Goal: Information Seeking & Learning: Learn about a topic

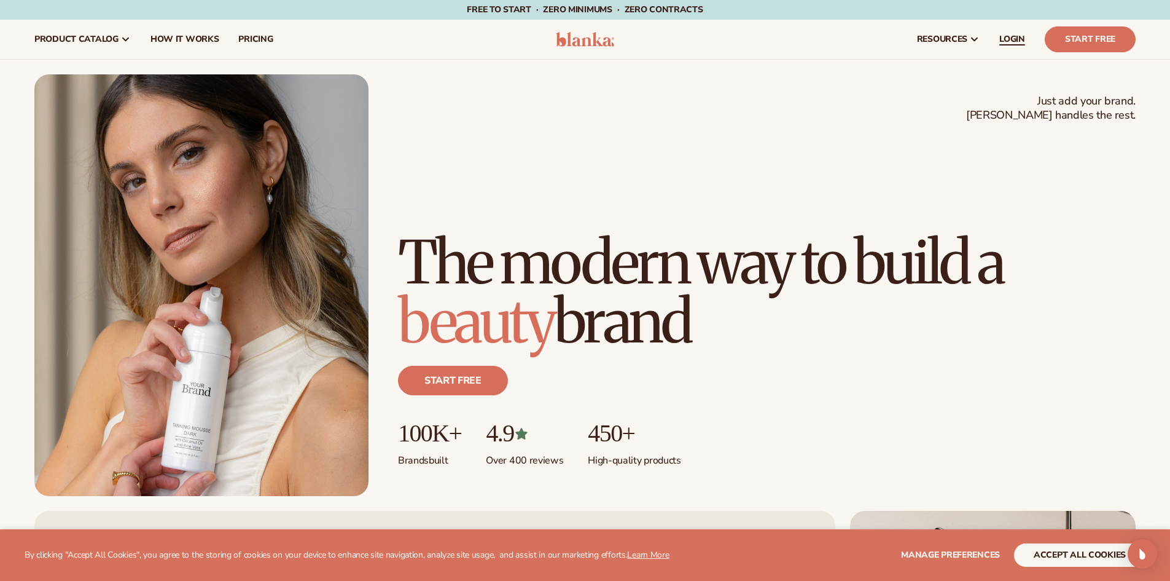
click at [1012, 41] on span "LOGIN" at bounding box center [1013, 39] width 26 height 10
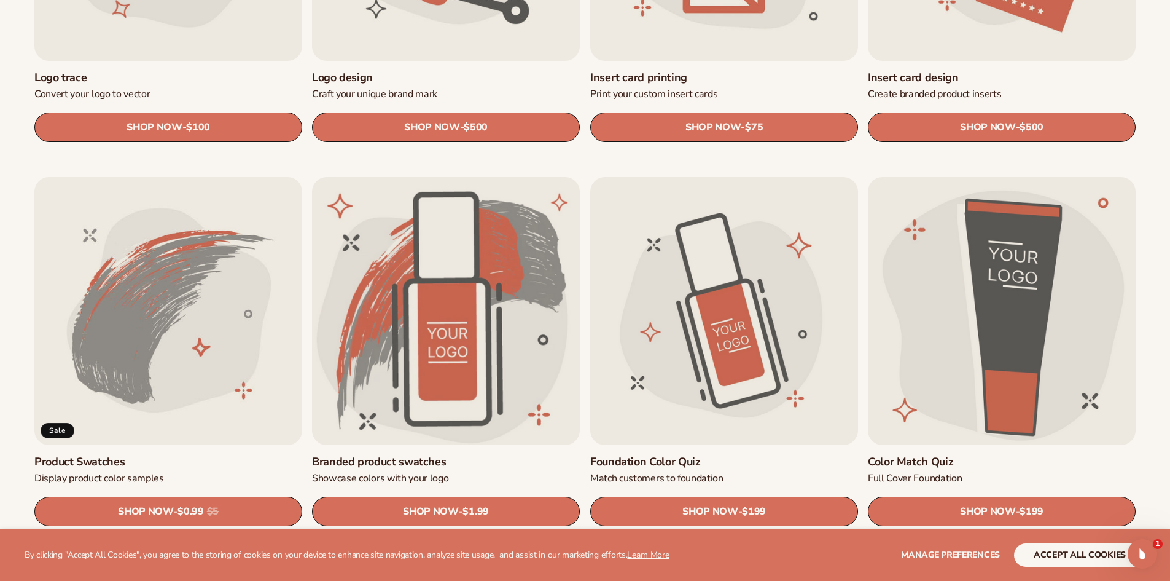
scroll to position [673, 0]
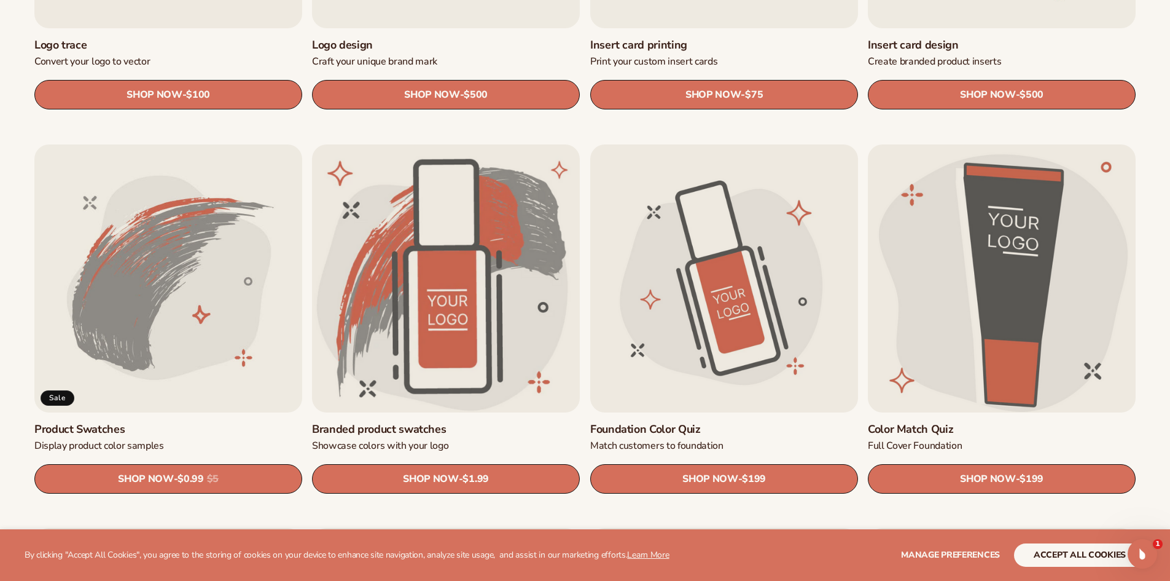
click at [977, 422] on link "Color Match Quiz" at bounding box center [1002, 429] width 268 height 14
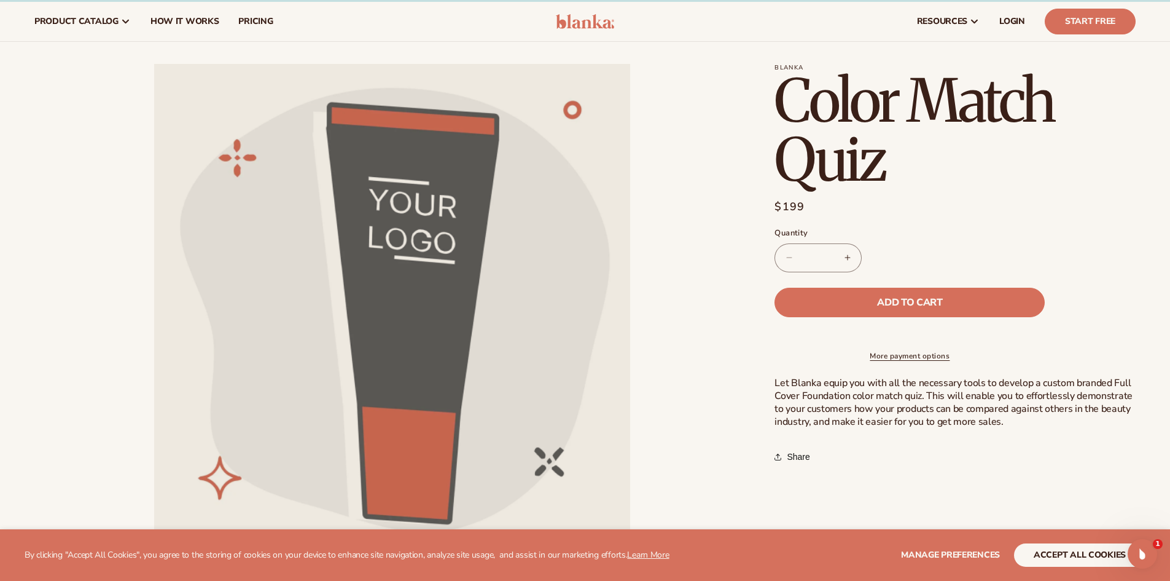
scroll to position [14, 0]
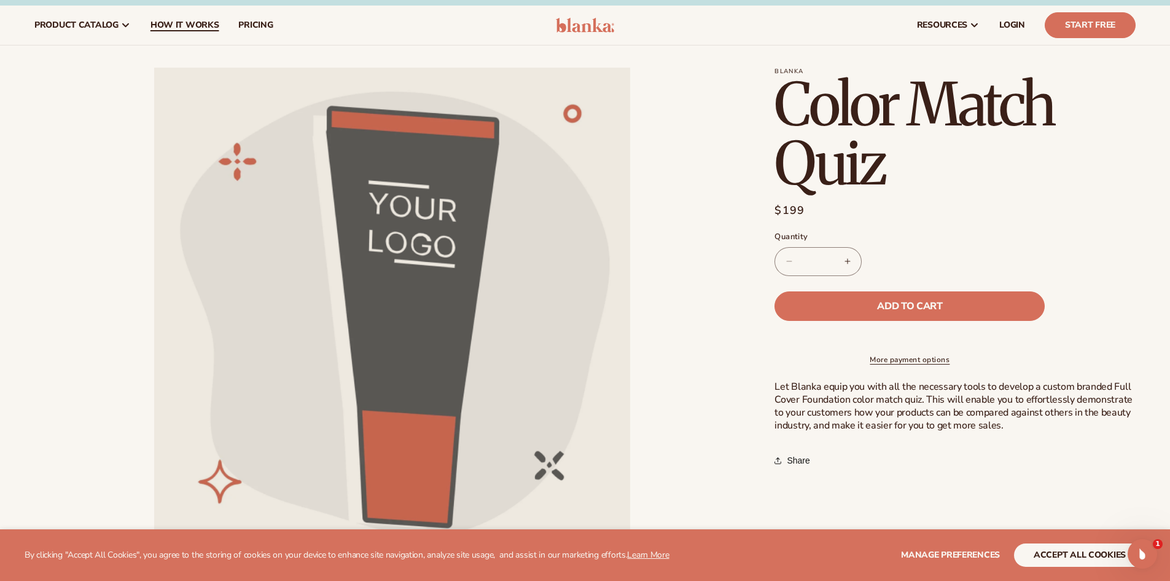
click at [186, 23] on span "How It Works" at bounding box center [185, 25] width 69 height 10
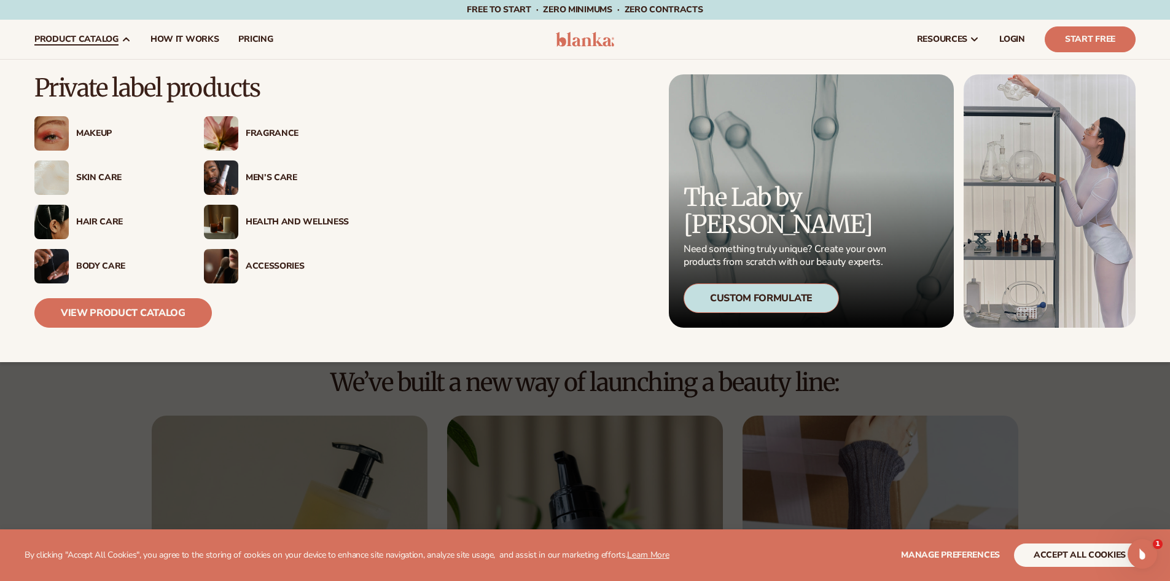
click at [113, 127] on div "Makeup" at bounding box center [106, 133] width 145 height 34
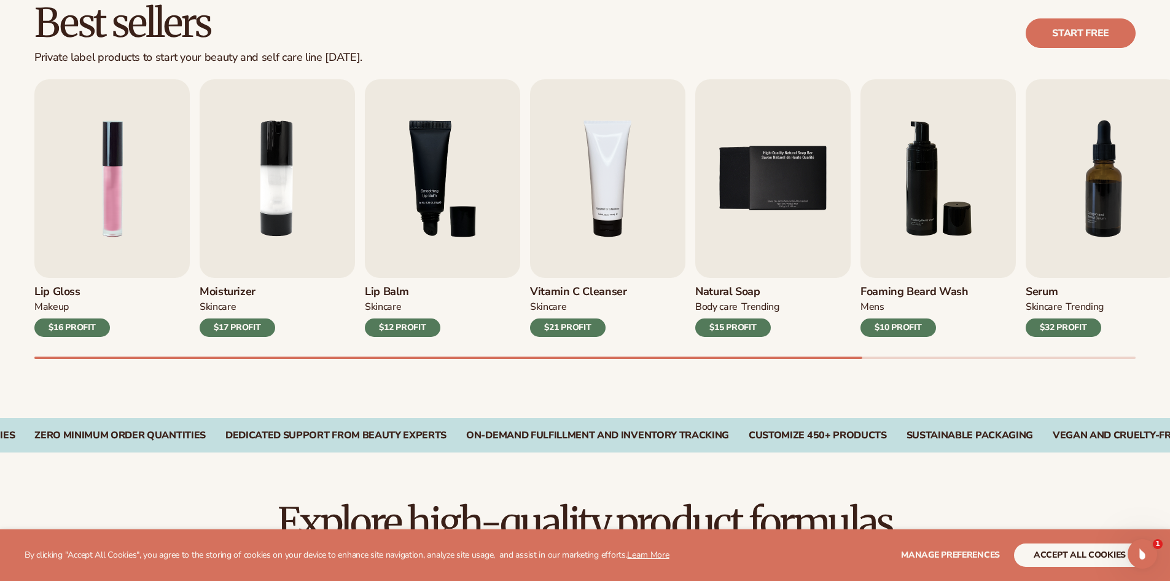
scroll to position [394, 0]
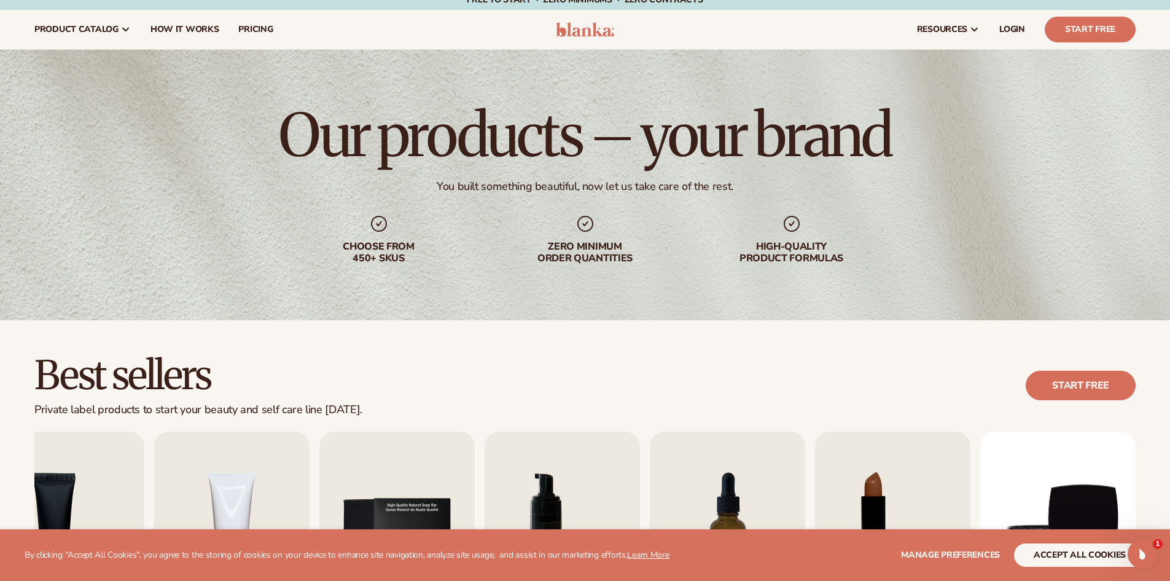
scroll to position [0, 0]
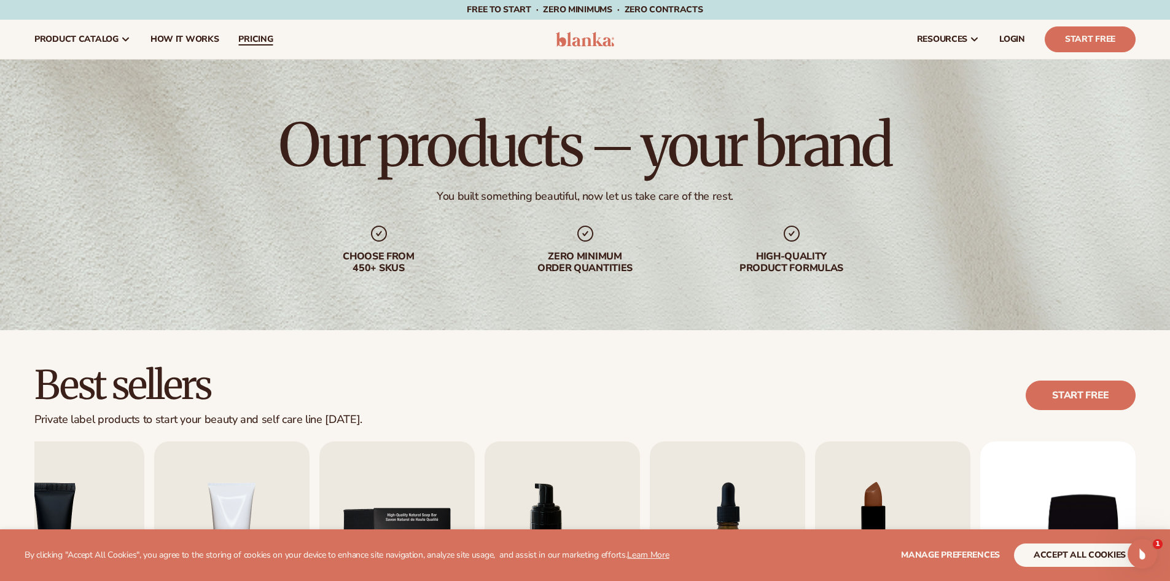
click at [268, 37] on span "pricing" at bounding box center [255, 39] width 34 height 10
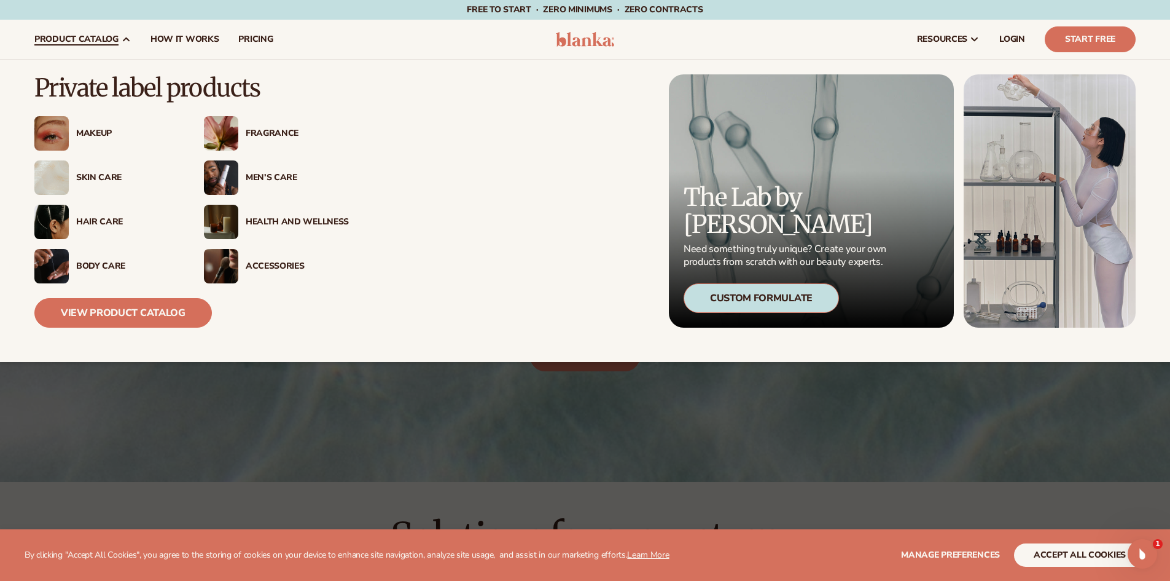
click at [106, 36] on span "product catalog" at bounding box center [76, 39] width 84 height 10
drag, startPoint x: 195, startPoint y: 218, endPoint x: 191, endPoint y: 251, distance: 33.4
click at [192, 239] on div "Makeup Fragrance" at bounding box center [191, 199] width 315 height 167
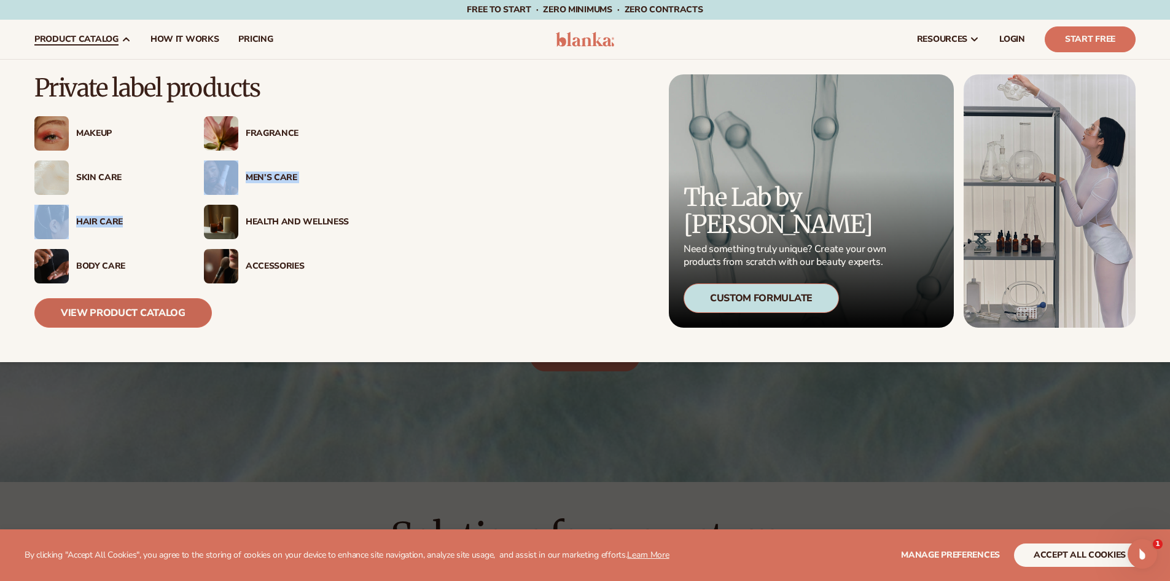
click at [186, 306] on link "View Product Catalog" at bounding box center [123, 312] width 178 height 29
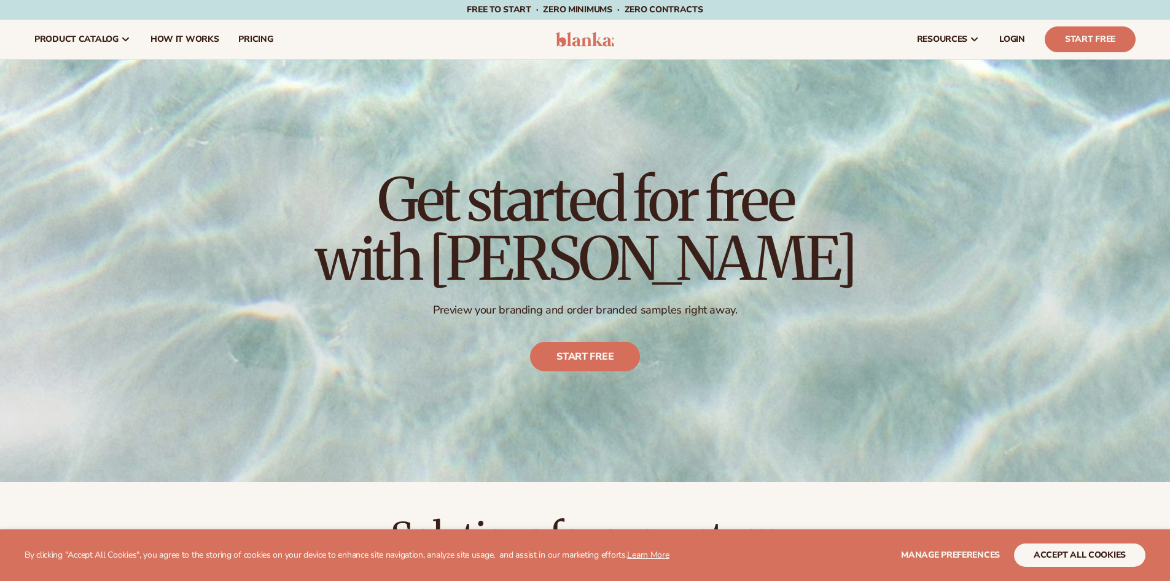
scroll to position [2, 0]
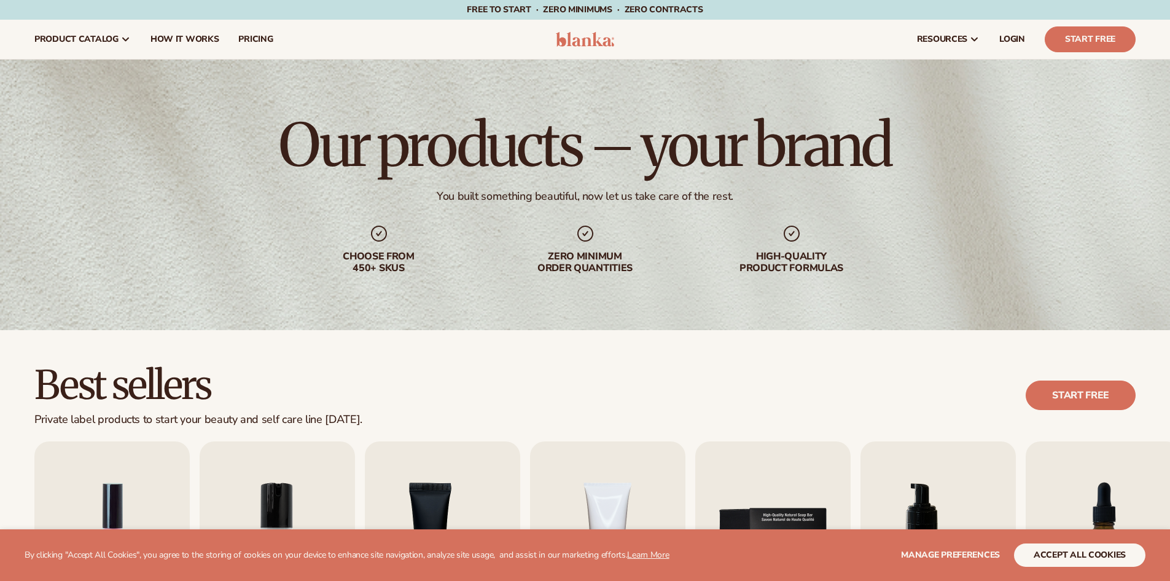
scroll to position [2, 0]
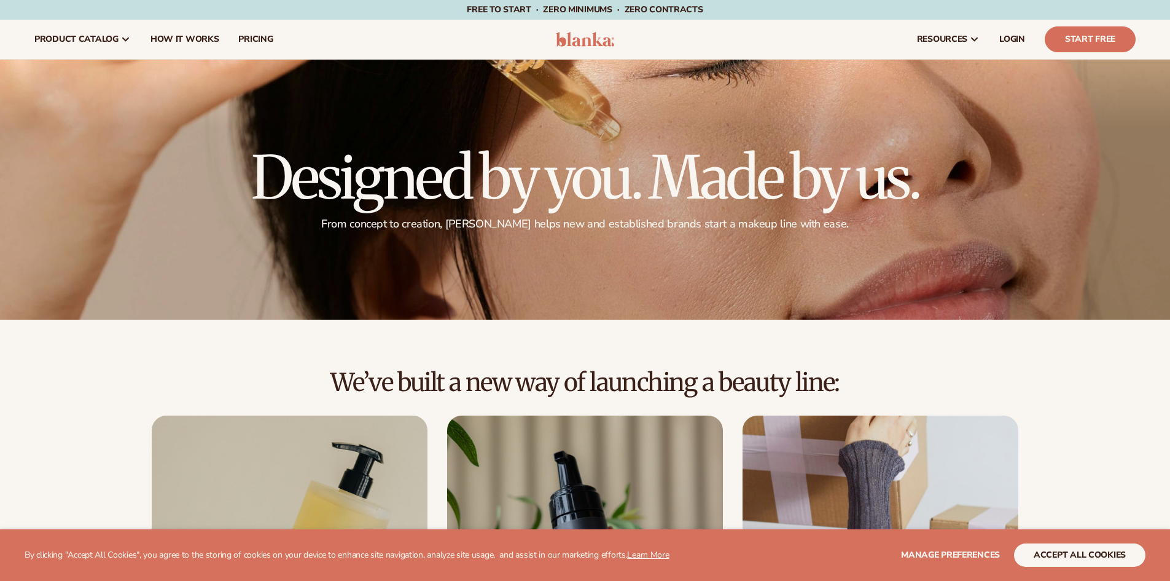
scroll to position [2, 0]
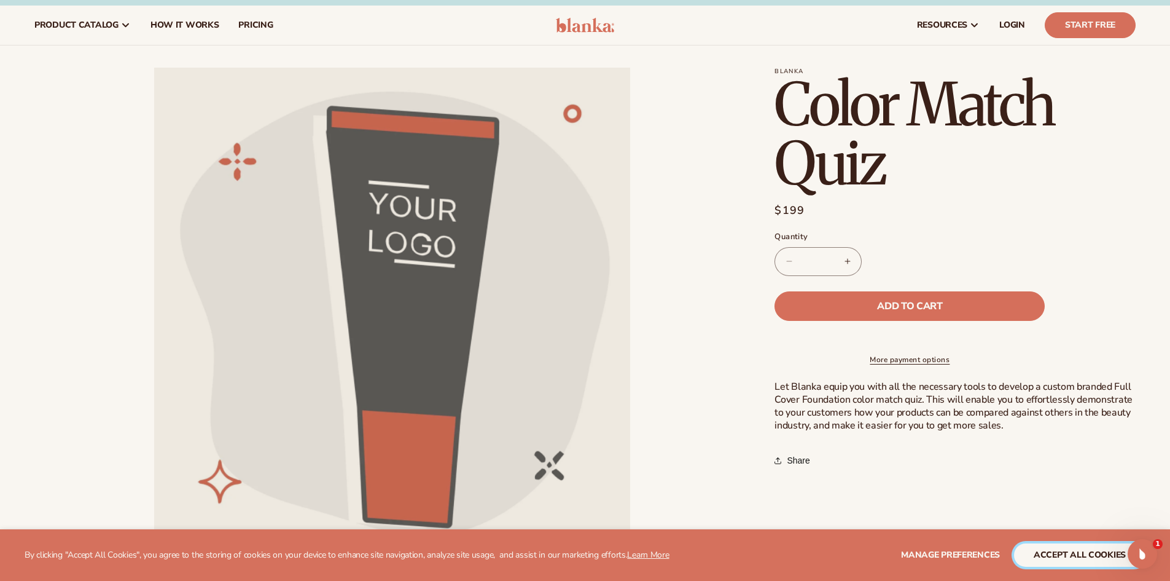
drag, startPoint x: 0, startPoint y: 0, endPoint x: 1044, endPoint y: 552, distance: 1180.6
click at [1044, 552] on button "accept all cookies" at bounding box center [1079, 554] width 131 height 23
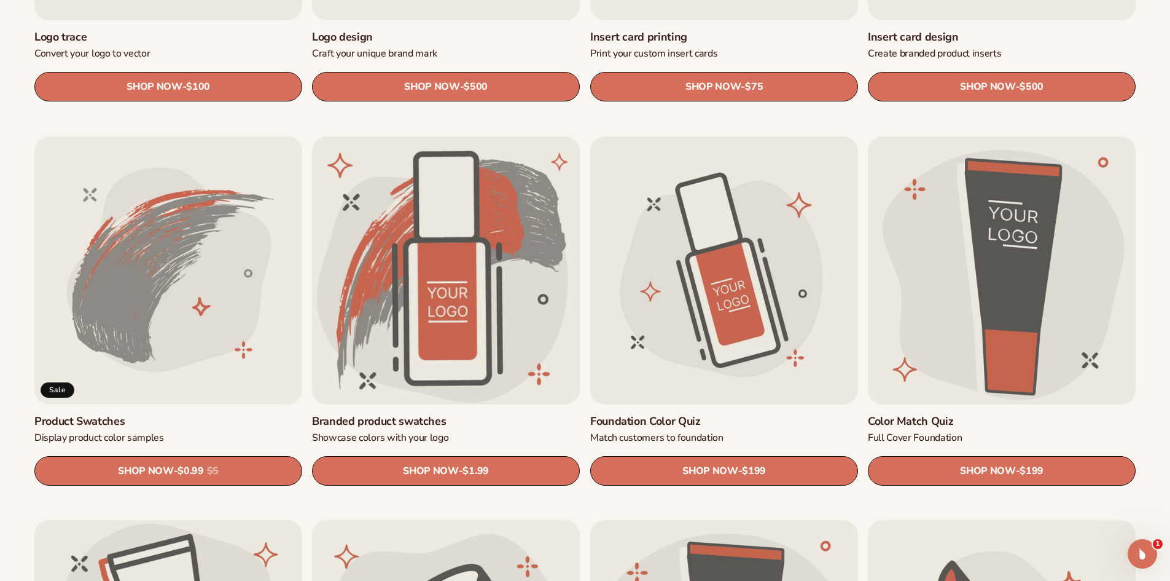
scroll to position [768, 0]
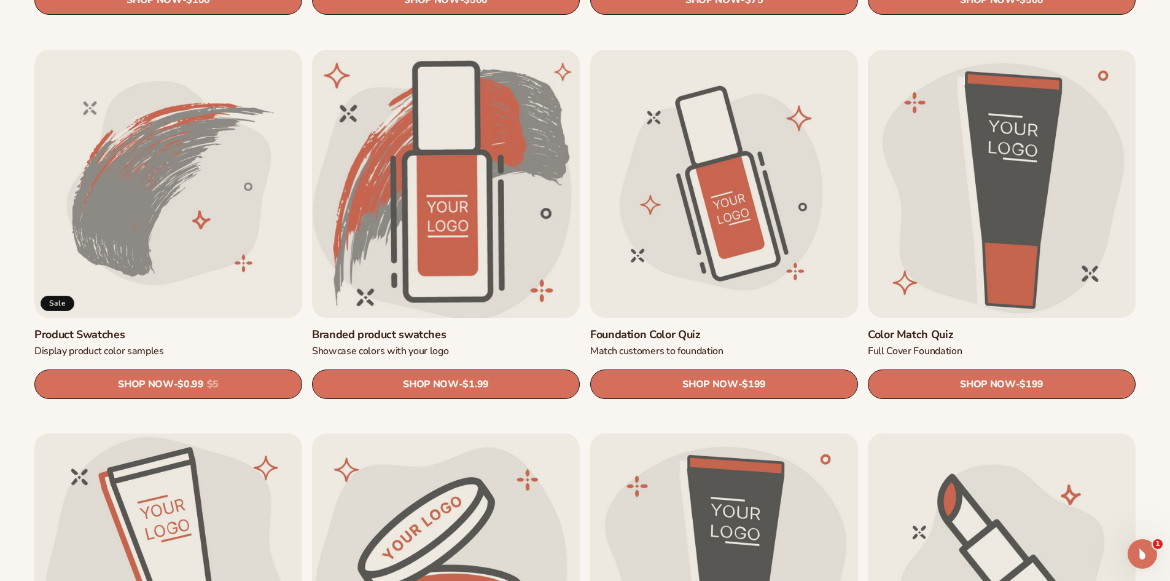
click at [397, 327] on link "Branded product swatches" at bounding box center [446, 334] width 268 height 14
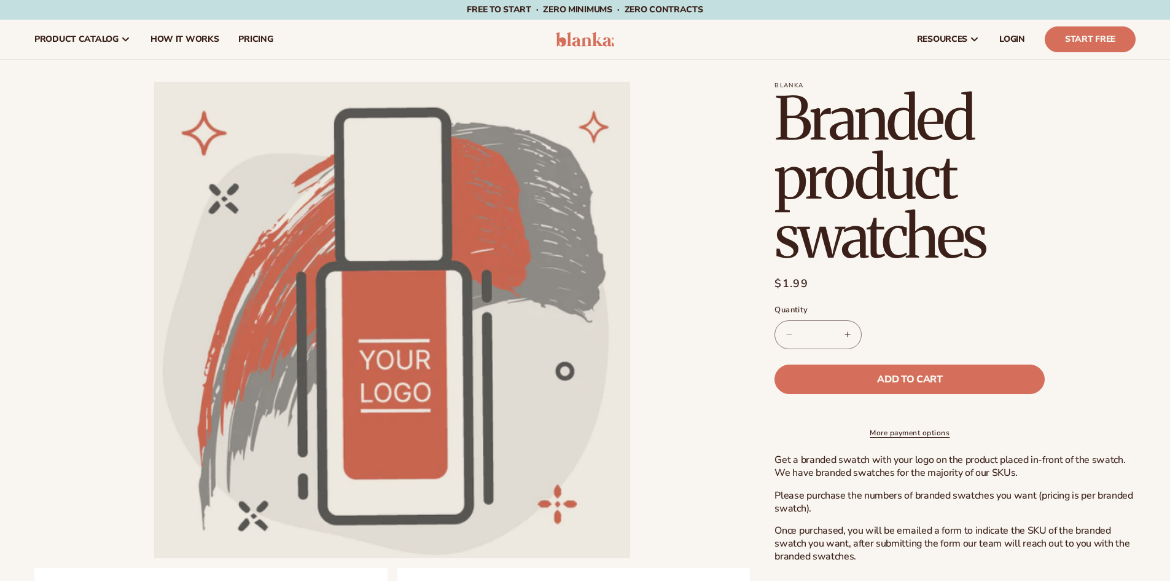
click at [154, 558] on button "Open media 1 in modal" at bounding box center [154, 558] width 0 height 0
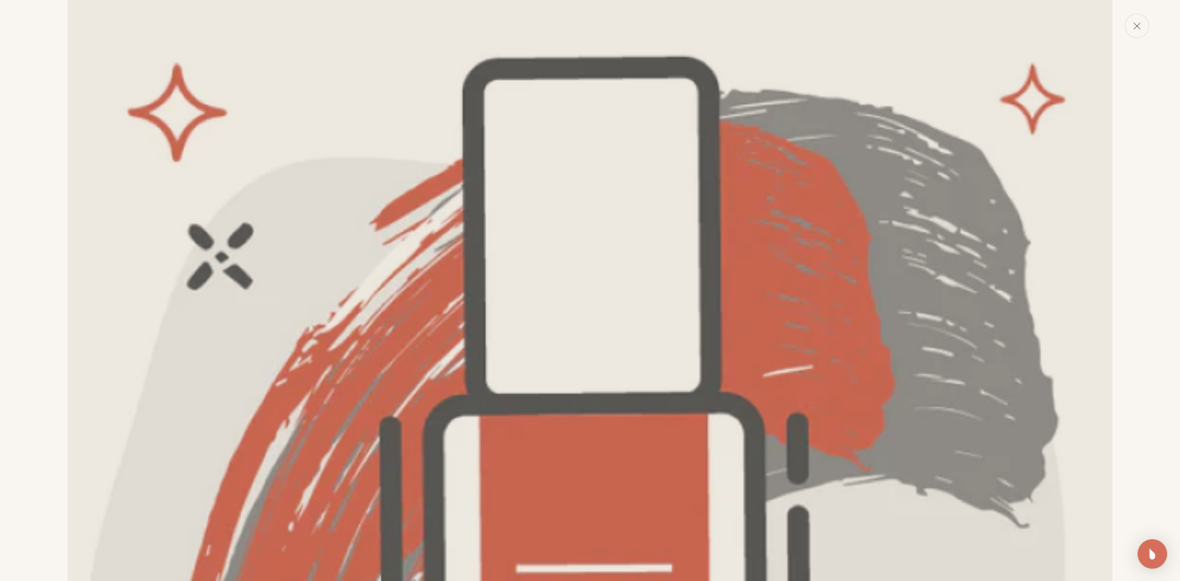
click at [397, 231] on img "Media gallery" at bounding box center [590, 522] width 1044 height 1044
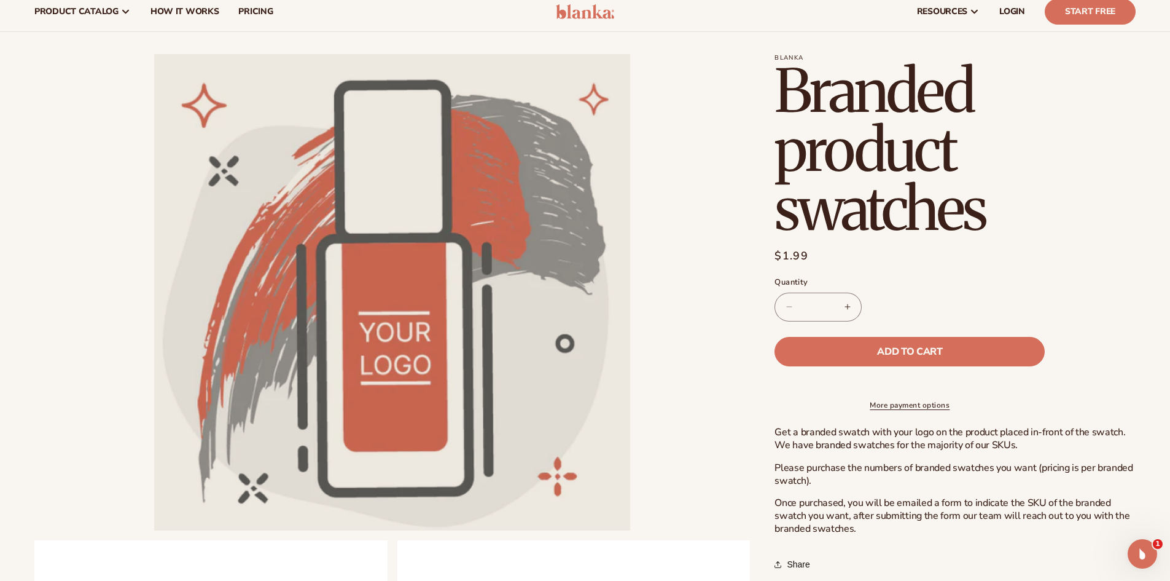
scroll to position [0, 0]
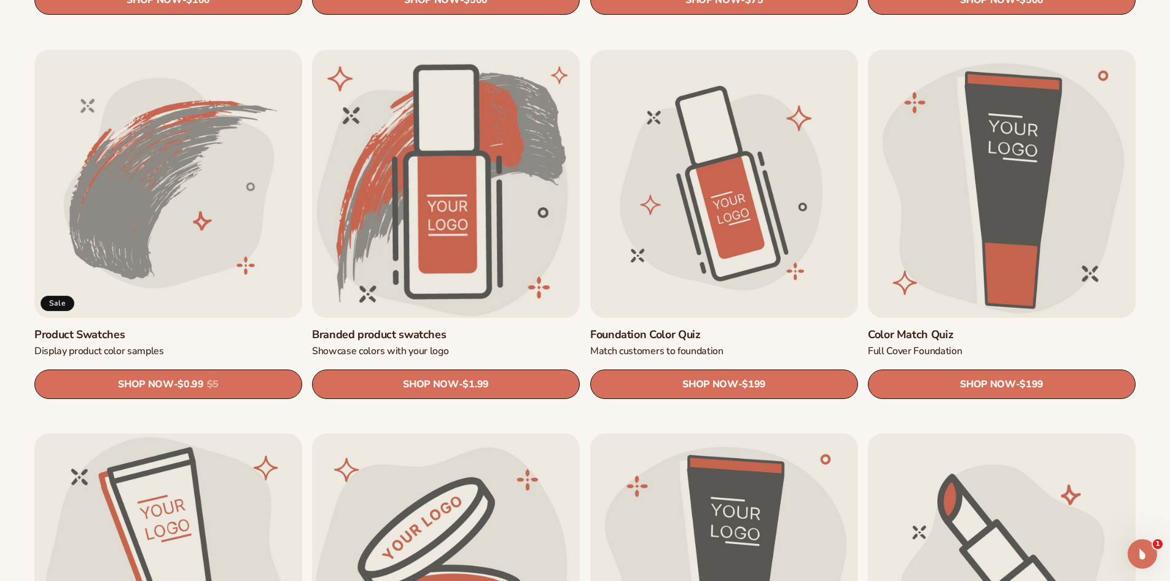
click at [203, 327] on link "Product Swatches" at bounding box center [168, 334] width 268 height 14
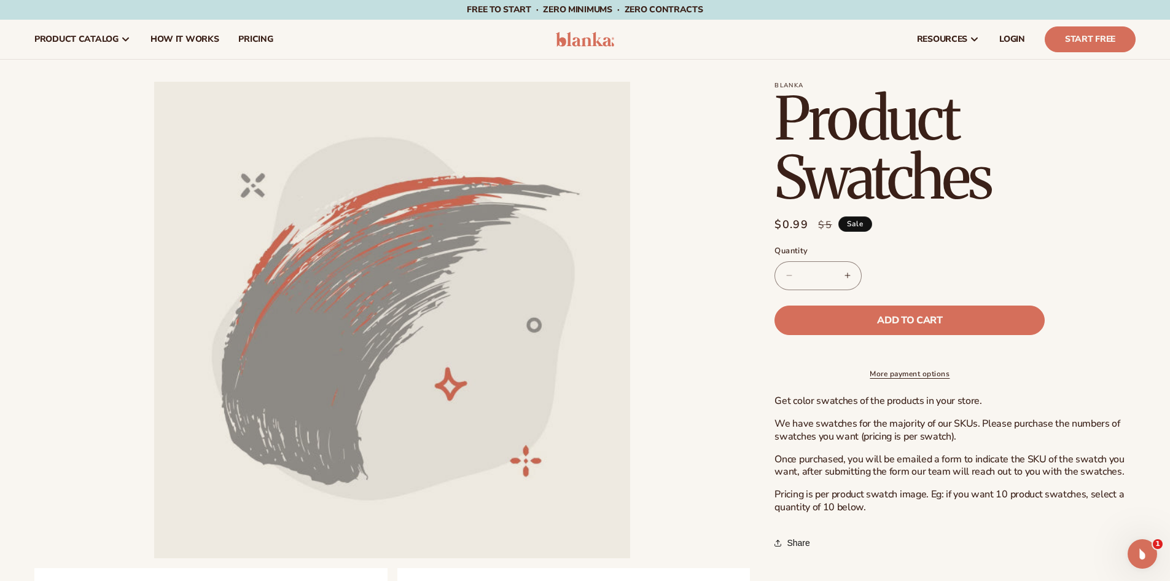
drag, startPoint x: 1168, startPoint y: 95, endPoint x: 1167, endPoint y: 125, distance: 29.5
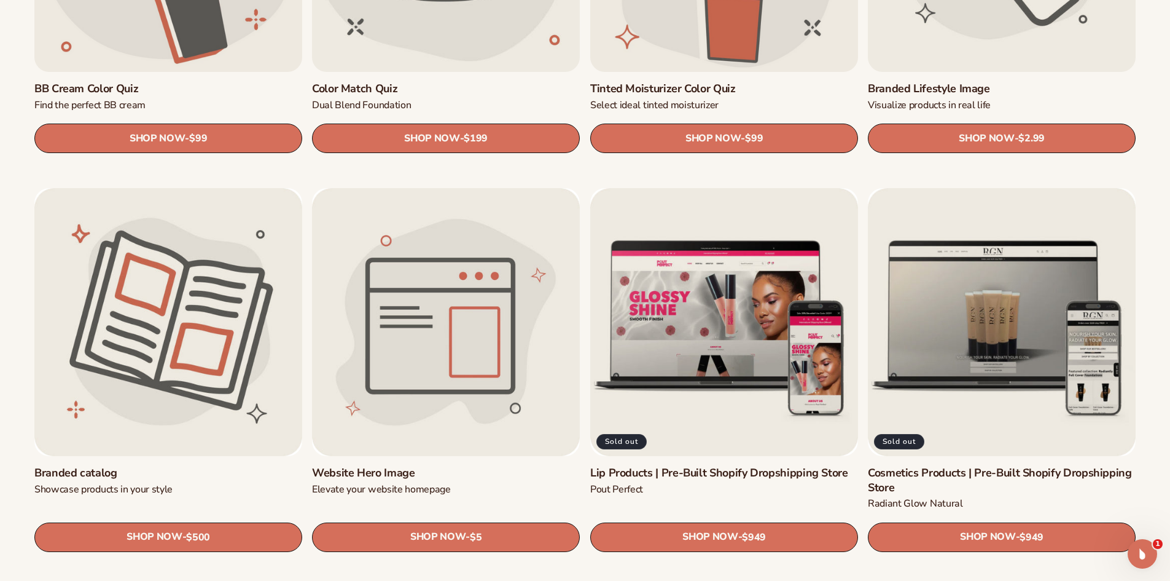
scroll to position [1446, 0]
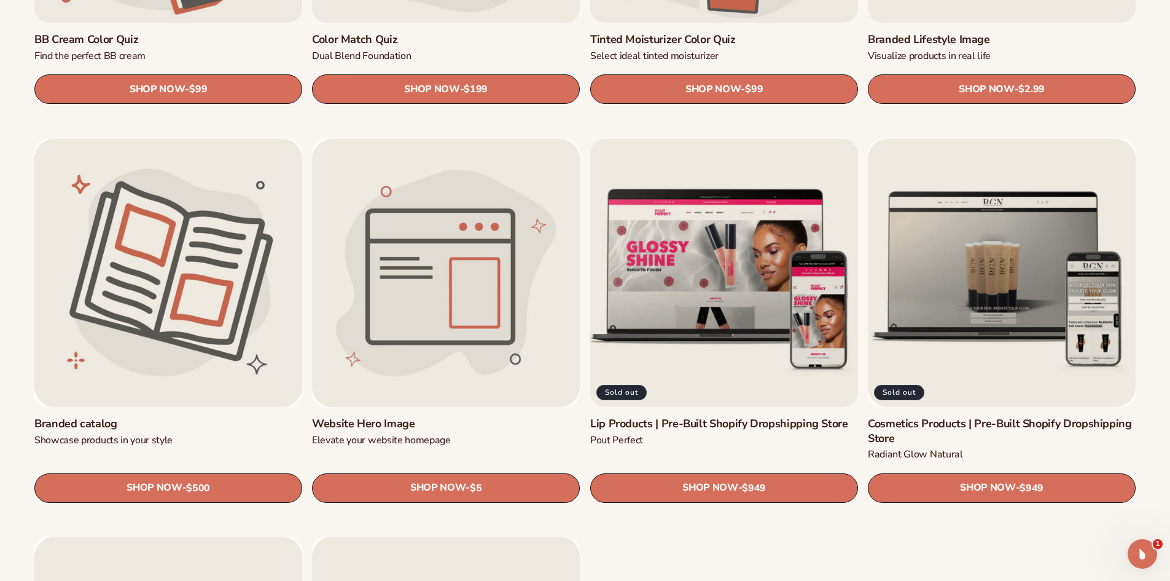
click at [713, 417] on link "Lip Products | Pre-Built Shopify Dropshipping Store" at bounding box center [724, 424] width 268 height 14
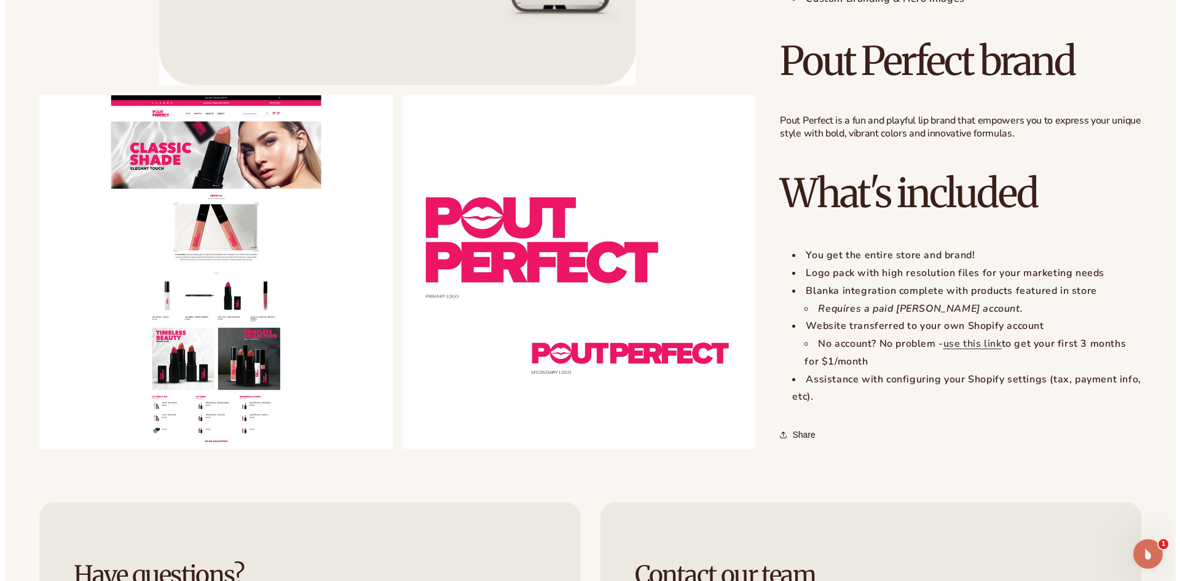
scroll to position [937, 0]
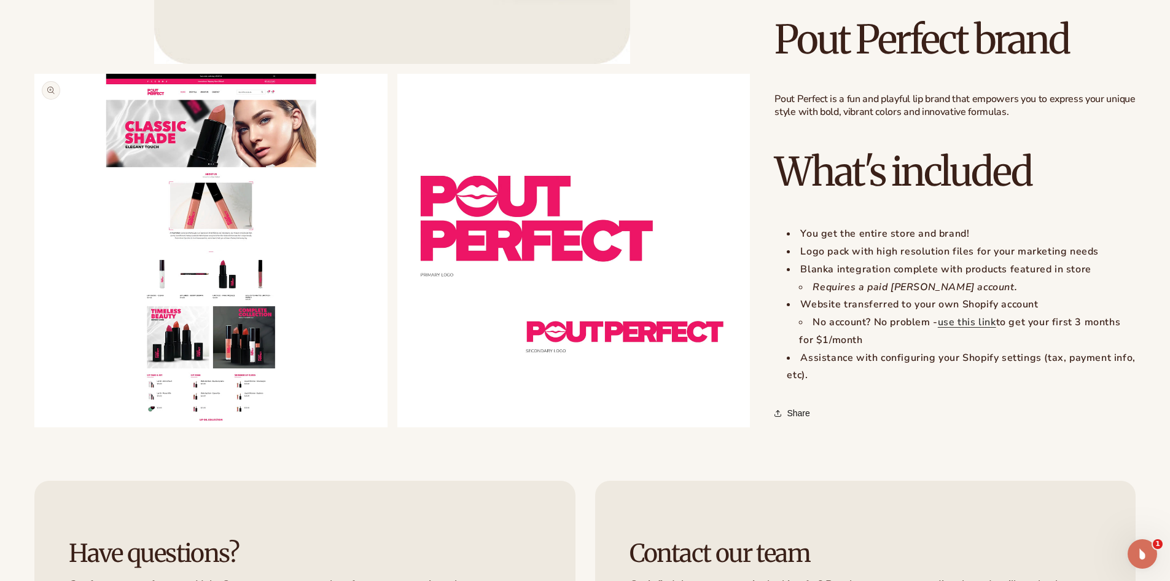
click at [34, 426] on button "Open media 2 in modal" at bounding box center [34, 426] width 0 height 0
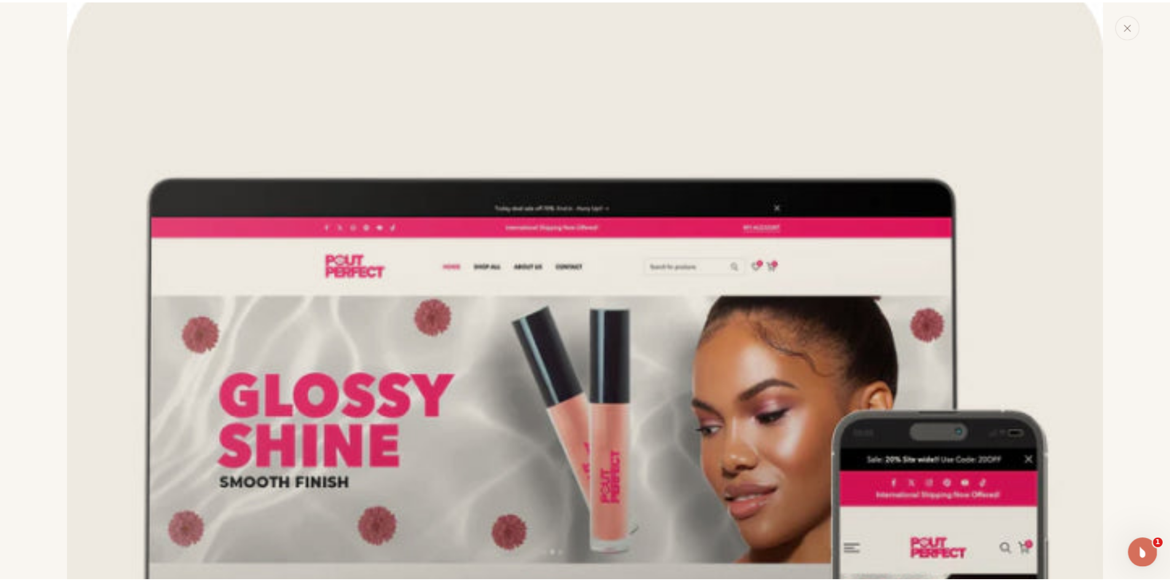
scroll to position [0, 0]
